Goal: Use online tool/utility: Utilize a website feature to perform a specific function

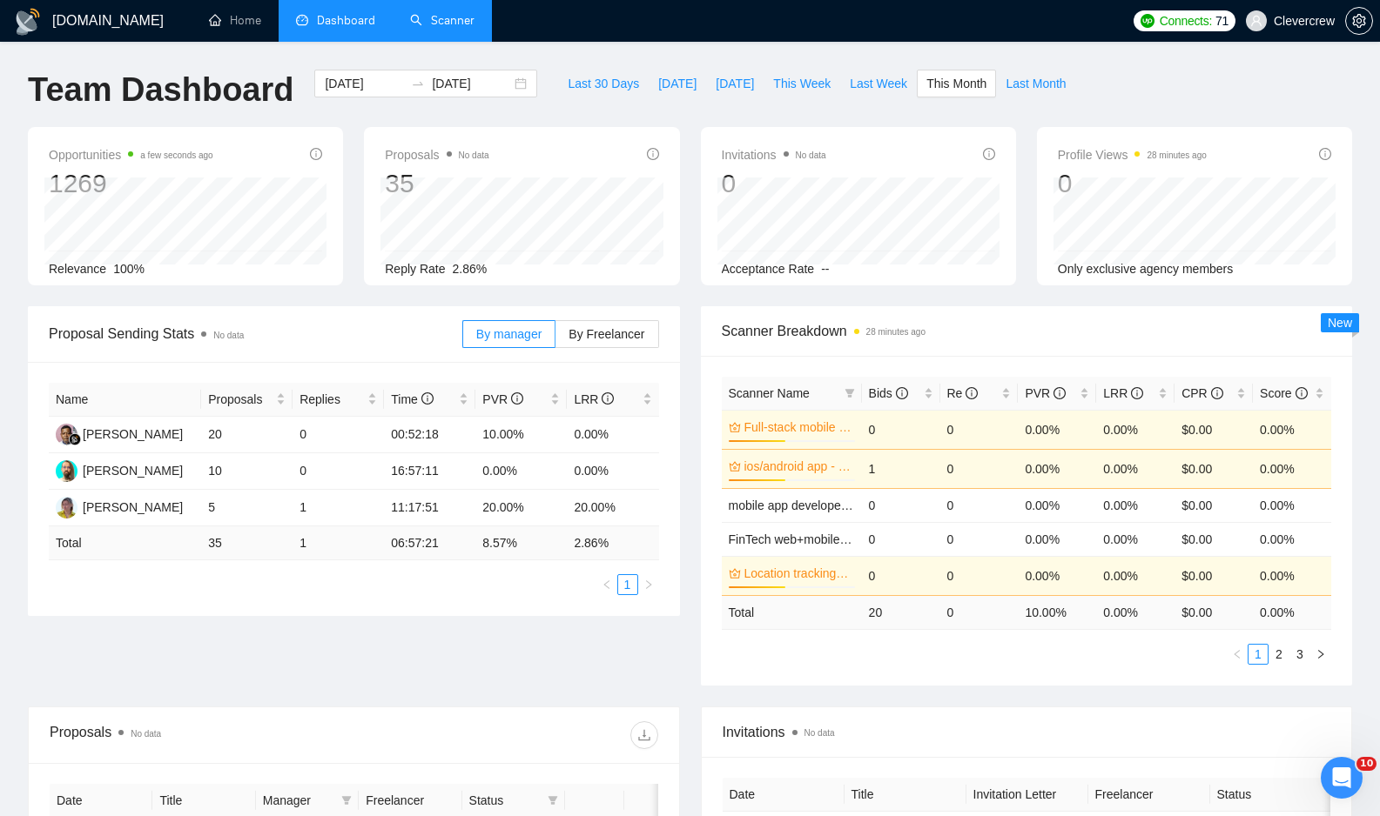
click at [457, 19] on link "Scanner" at bounding box center [442, 20] width 64 height 15
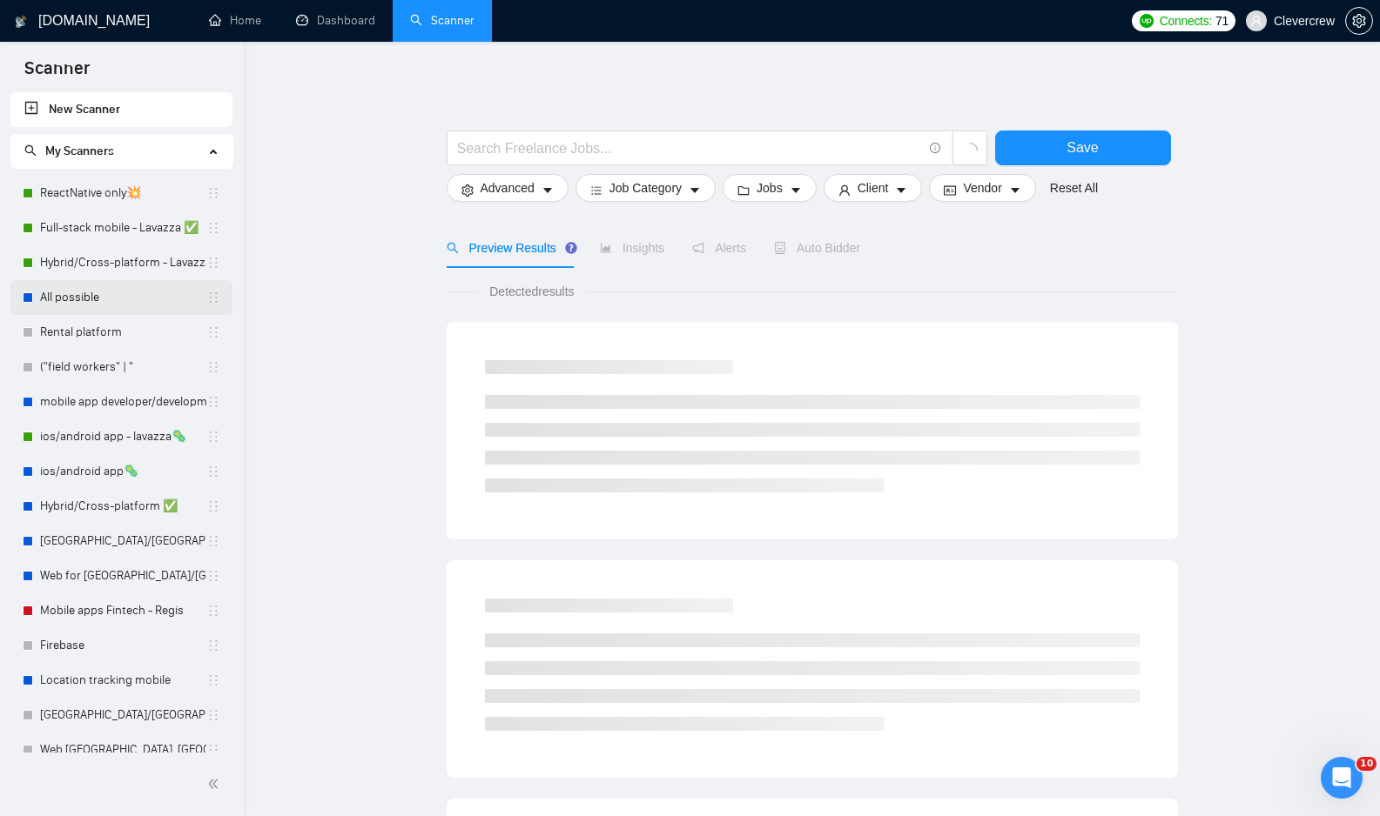
click at [129, 304] on link "All possible" at bounding box center [123, 297] width 166 height 35
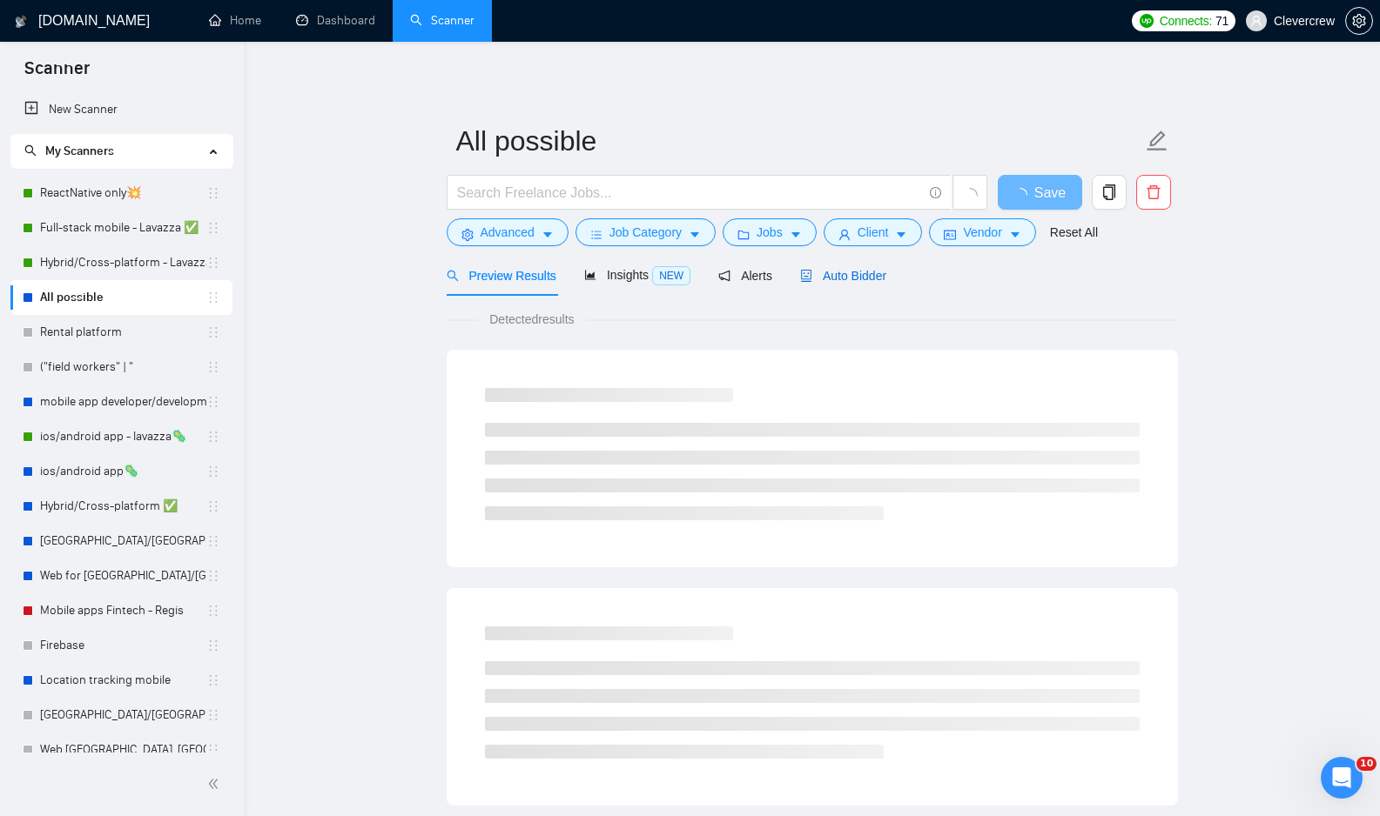
click at [861, 278] on span "Auto Bidder" at bounding box center [843, 276] width 86 height 14
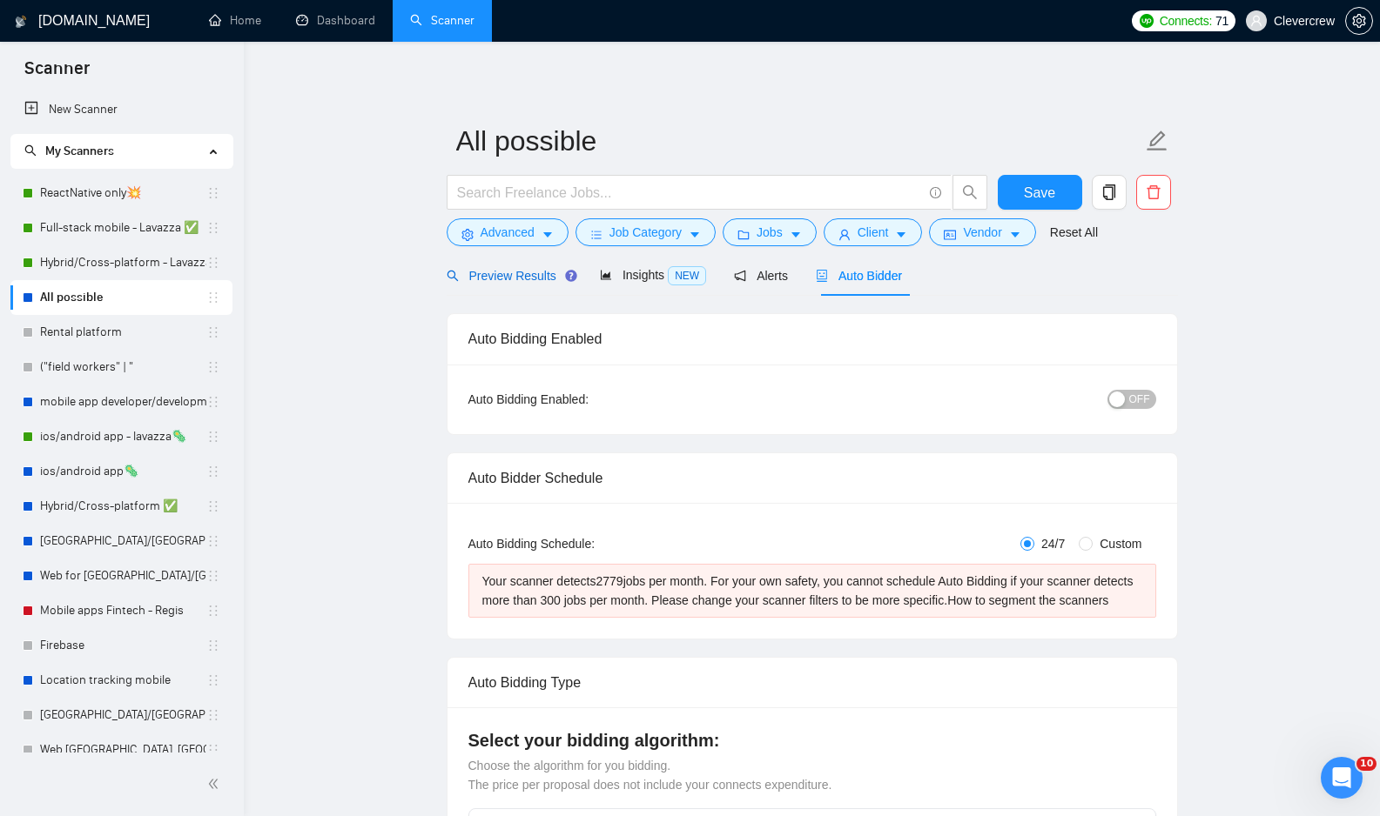
click at [534, 278] on span "Preview Results" at bounding box center [509, 276] width 125 height 14
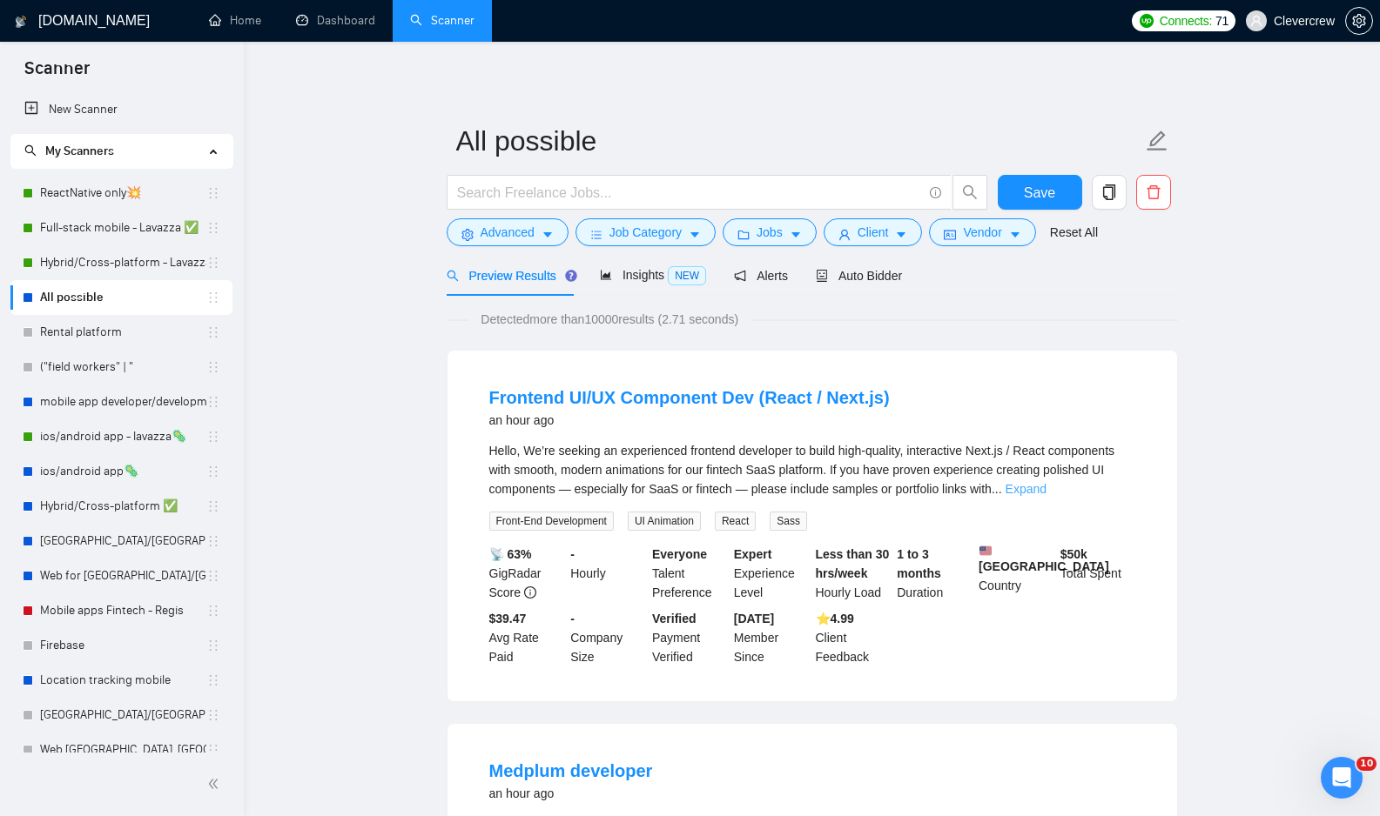
click at [1046, 492] on link "Expand" at bounding box center [1025, 489] width 41 height 14
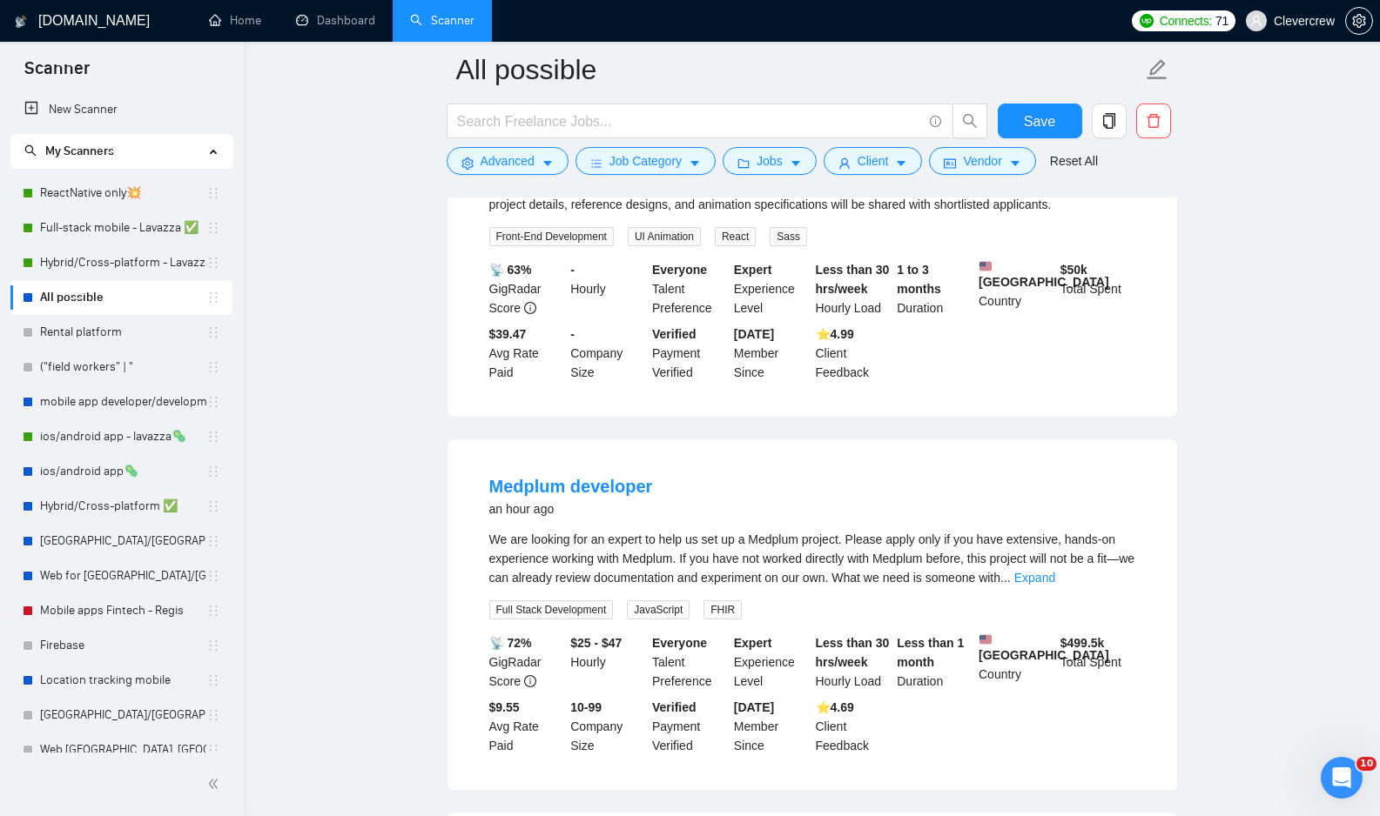
scroll to position [355, 0]
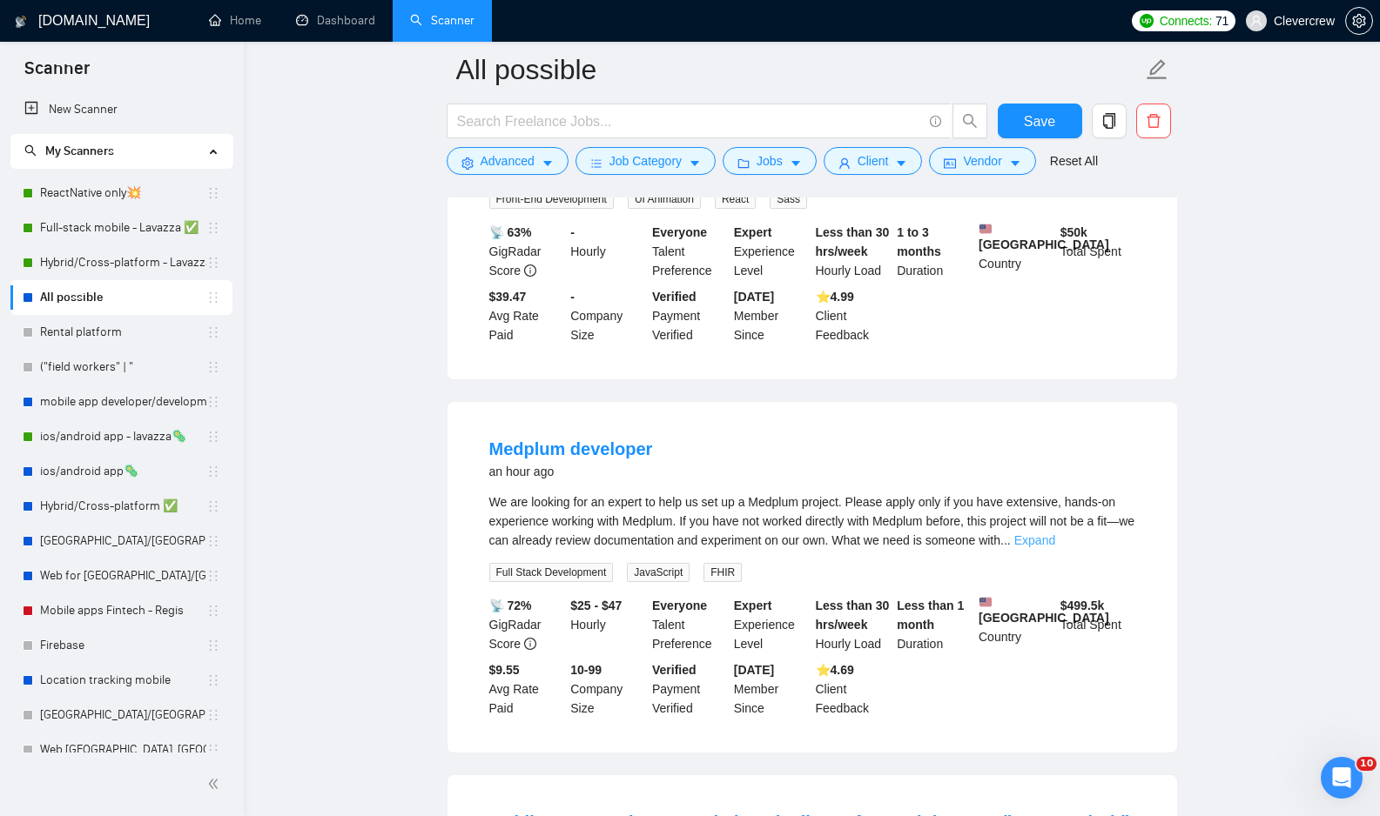
click at [1055, 547] on link "Expand" at bounding box center [1034, 541] width 41 height 14
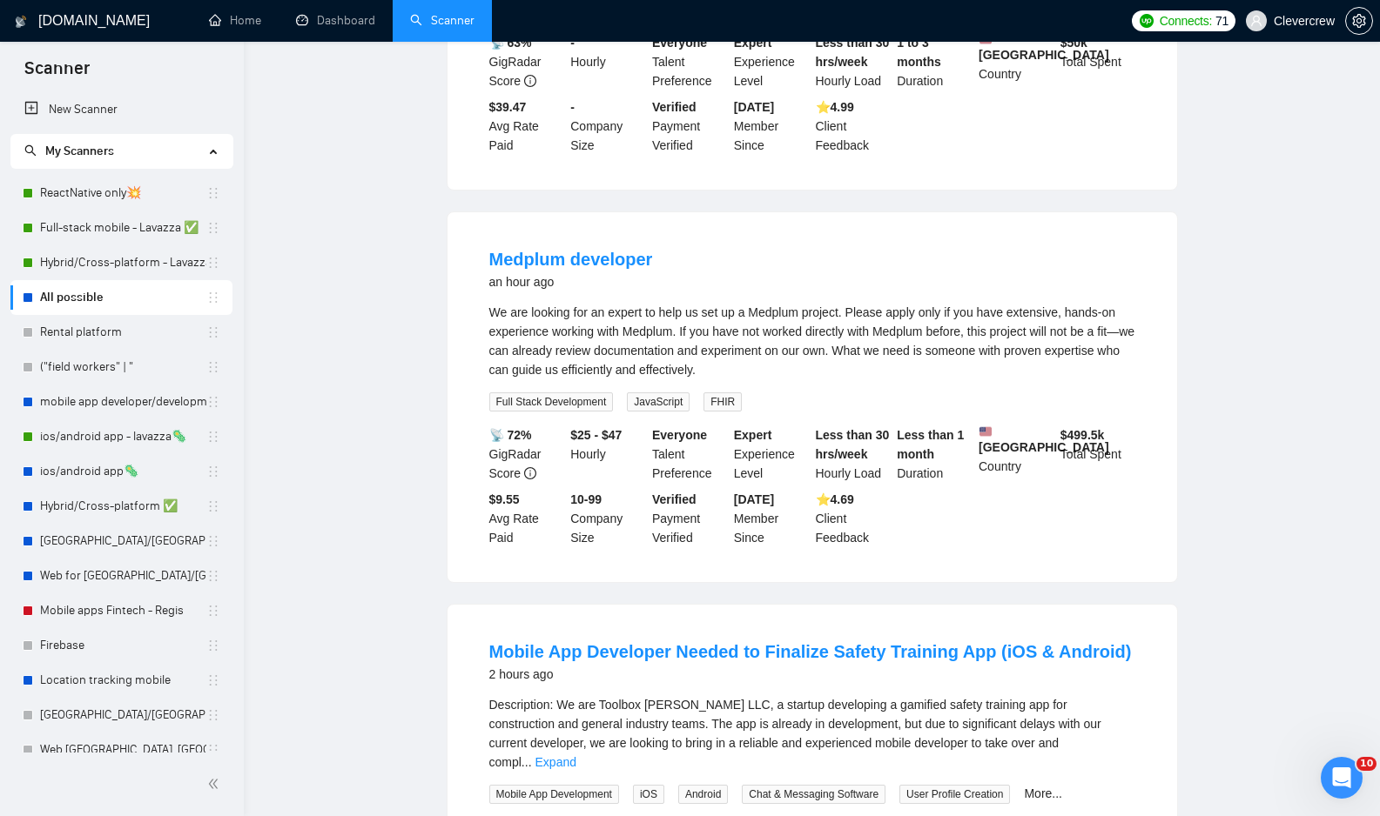
scroll to position [0, 0]
